Goal: Check status

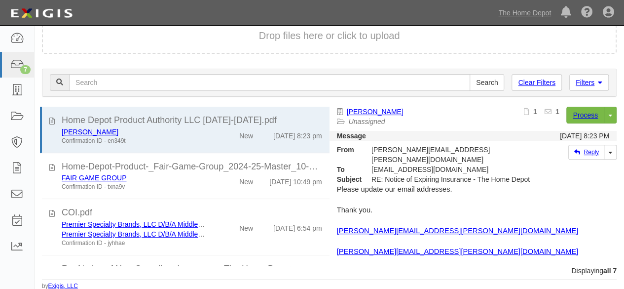
scroll to position [203, 0]
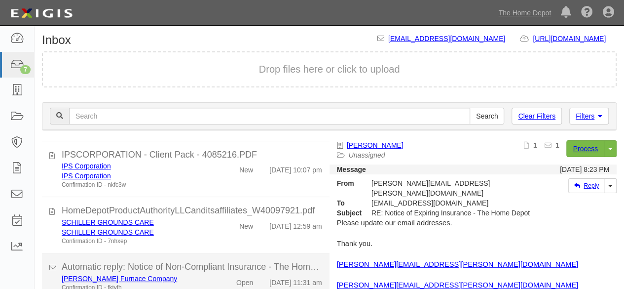
scroll to position [67, 0]
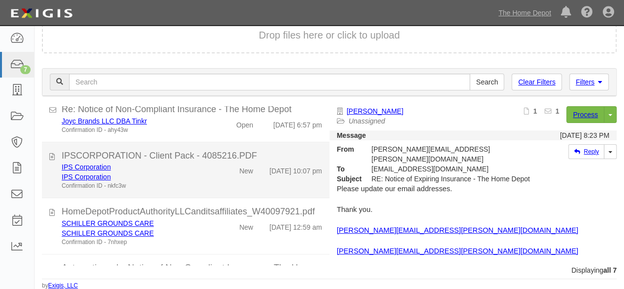
scroll to position [203, 0]
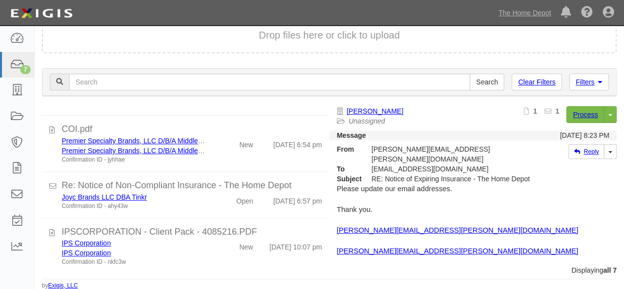
scroll to position [203, 0]
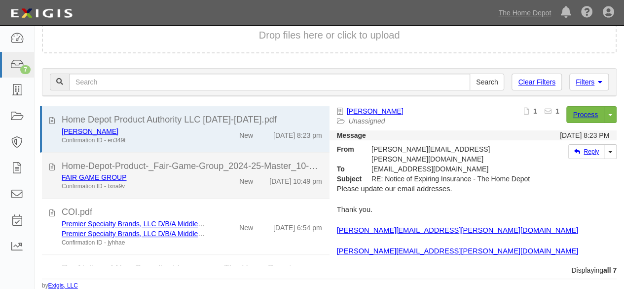
click at [210, 186] on div "FAIR GAME GROUP Confirmation ID - txna9v New [DATE] 10:49 pm" at bounding box center [191, 181] width 275 height 18
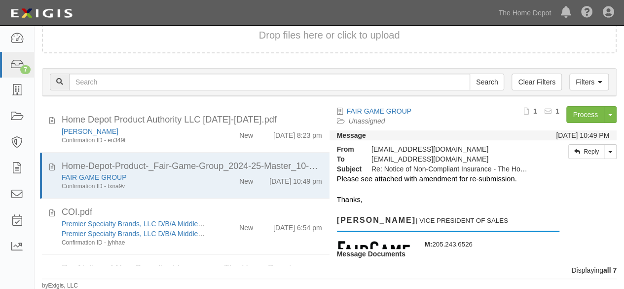
click at [532, 192] on div at bounding box center [473, 189] width 273 height 10
click at [452, 105] on div "Filters Clear Filters Search Filters Document Status New Transcribed Date Recei…" at bounding box center [329, 83] width 589 height 45
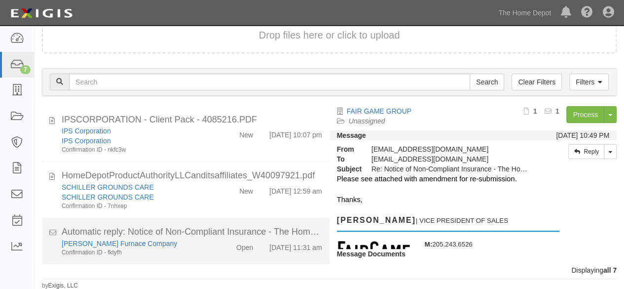
scroll to position [208, 0]
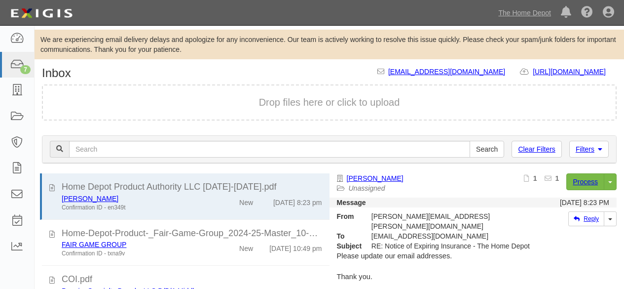
scroll to position [67, 0]
